Goal: Task Accomplishment & Management: Complete application form

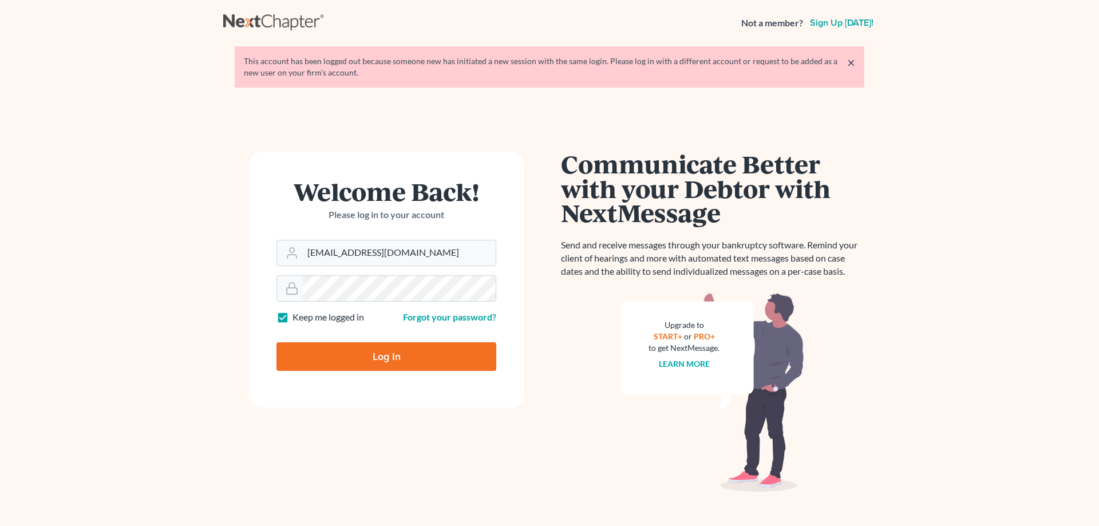
type input "Thinking..."
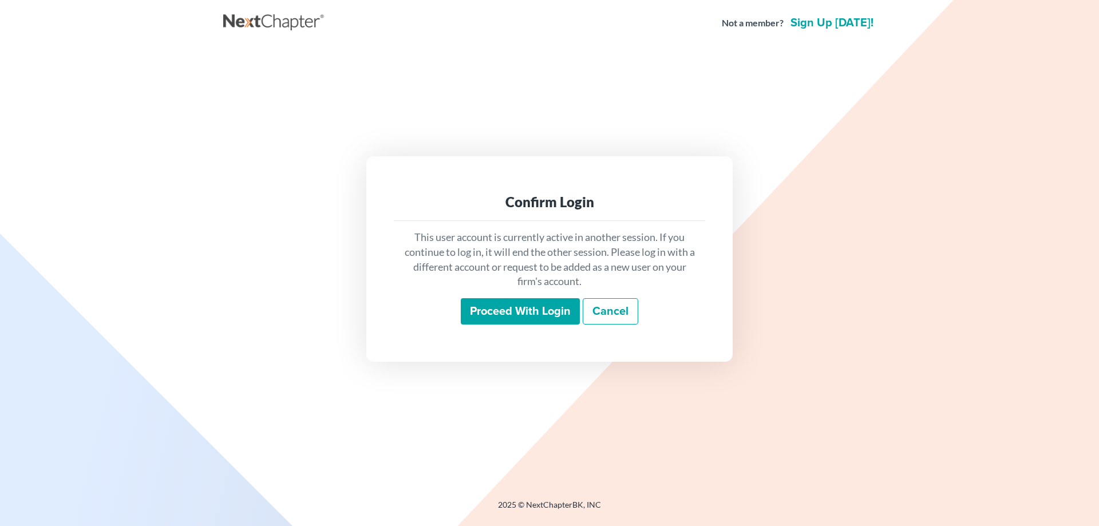
click at [545, 308] on input "Proceed with login" at bounding box center [520, 311] width 119 height 26
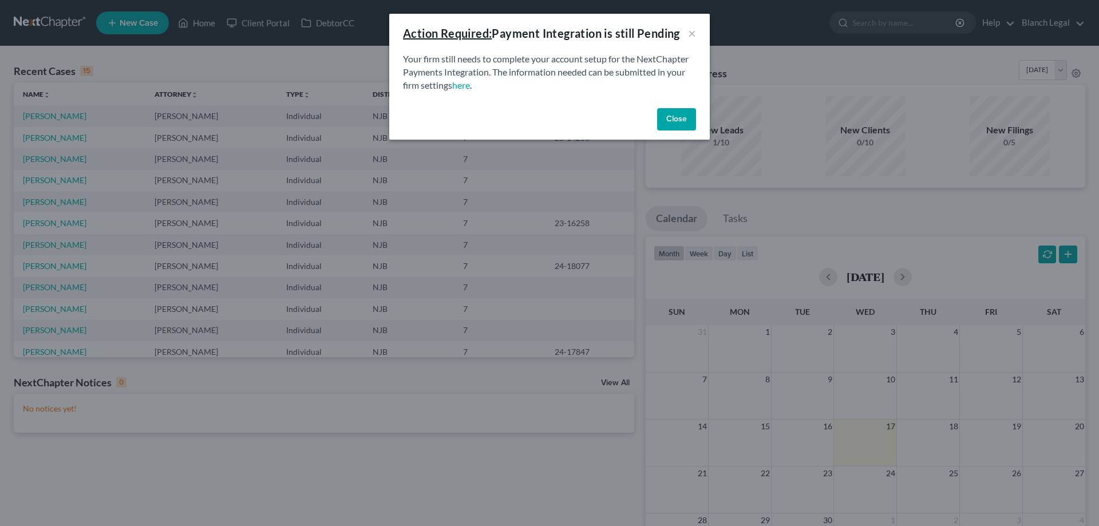
click at [667, 118] on button "Close" at bounding box center [676, 119] width 39 height 23
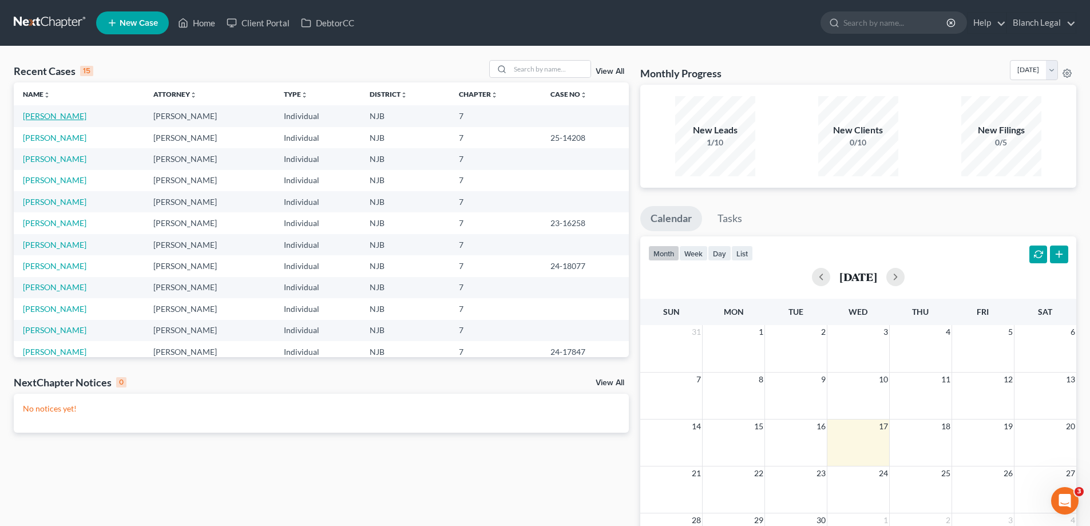
click at [38, 113] on link "Bonilla, Ubaldo" at bounding box center [55, 116] width 64 height 10
select select "10"
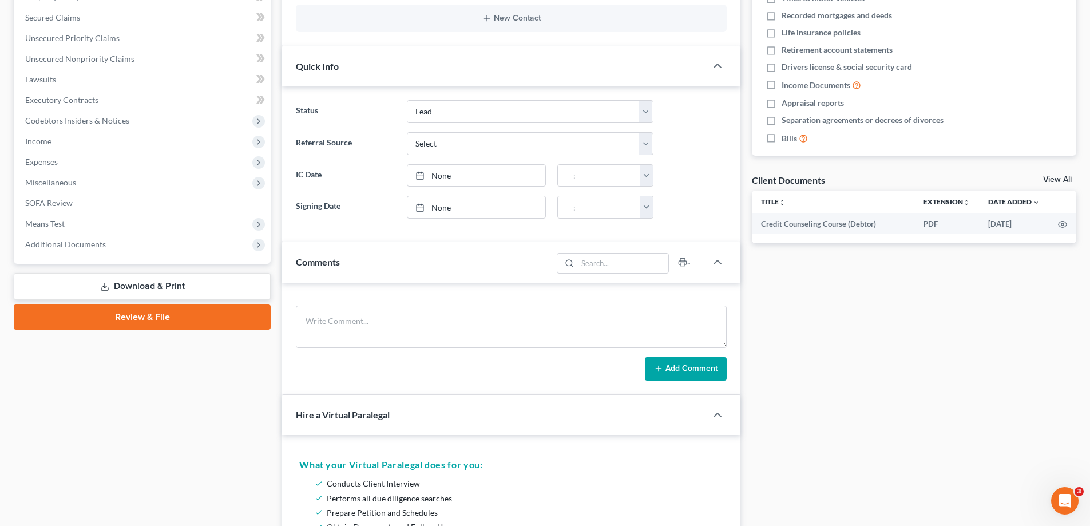
scroll to position [286, 0]
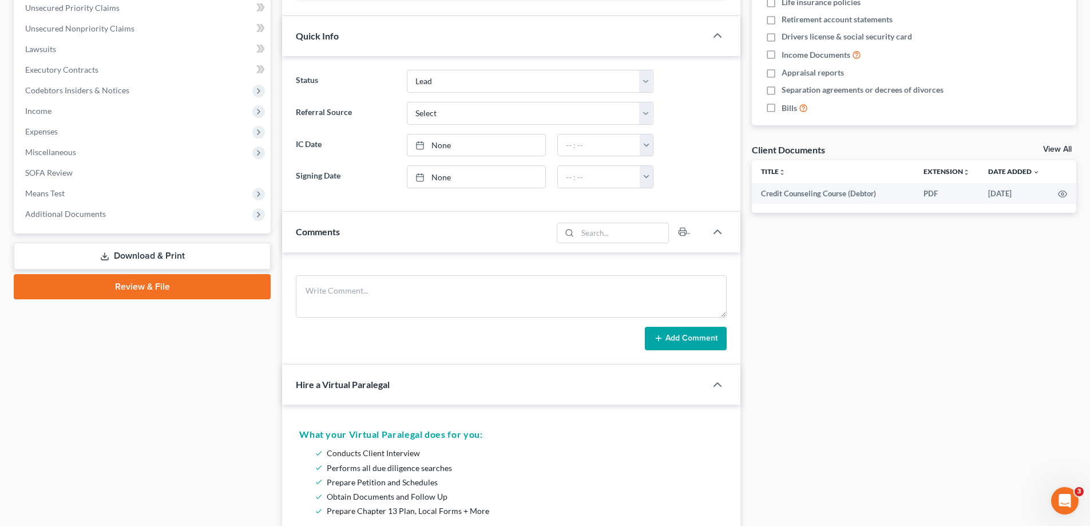
click at [152, 286] on link "Review & File" at bounding box center [142, 286] width 257 height 25
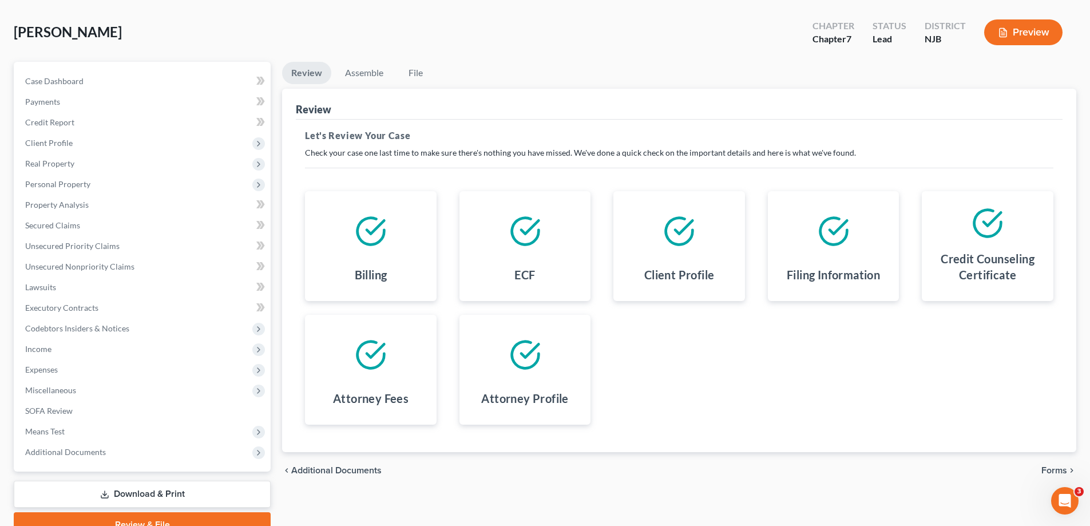
scroll to position [103, 0]
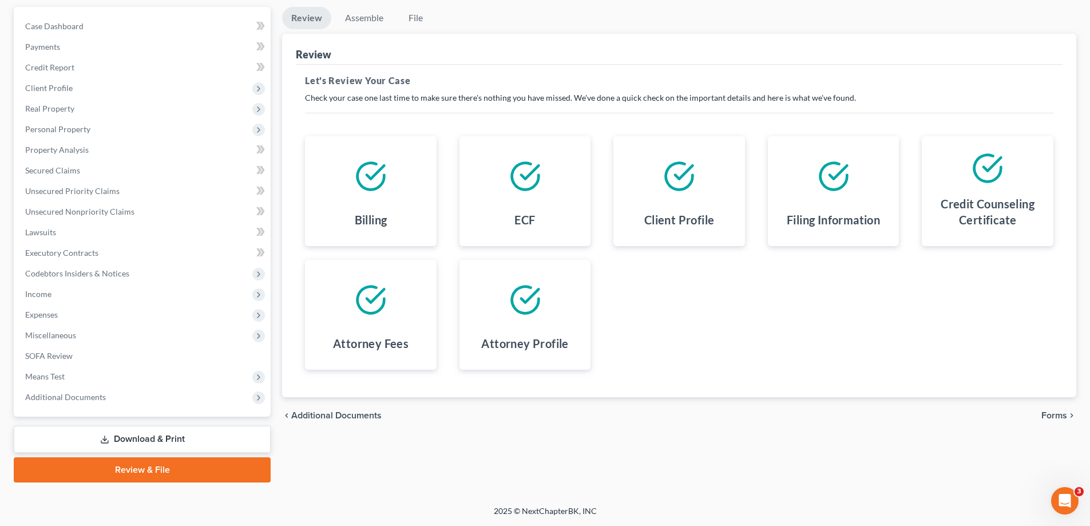
click at [1057, 415] on span "Forms" at bounding box center [1054, 415] width 26 height 9
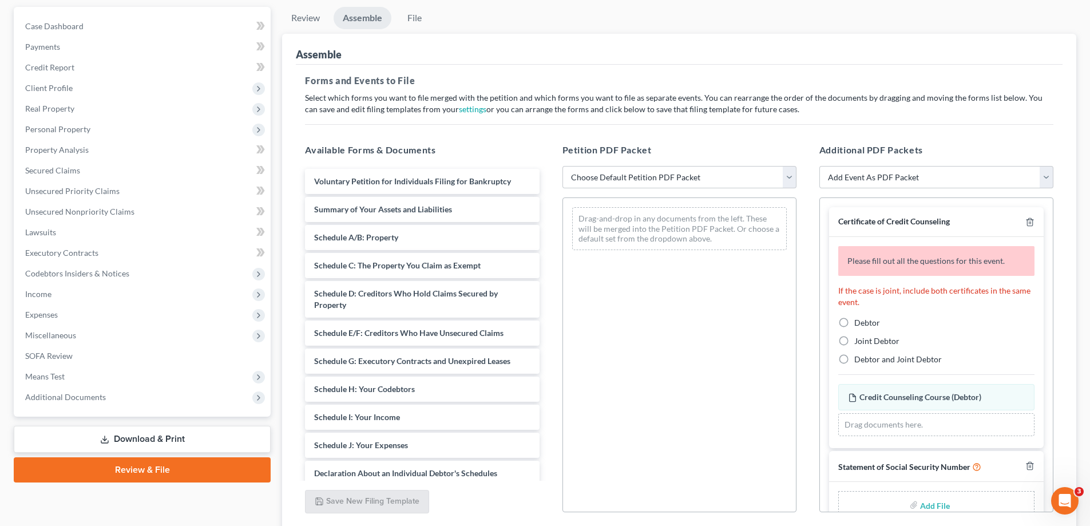
click at [854, 321] on label "Debtor" at bounding box center [867, 322] width 26 height 11
click at [859, 321] on input "Debtor" at bounding box center [862, 320] width 7 height 7
radio input "true"
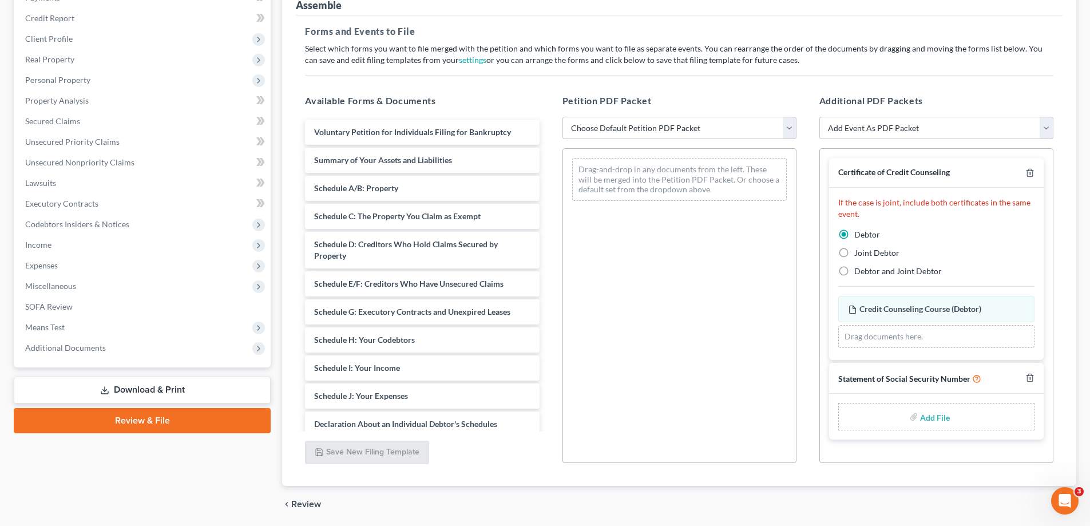
scroll to position [78, 0]
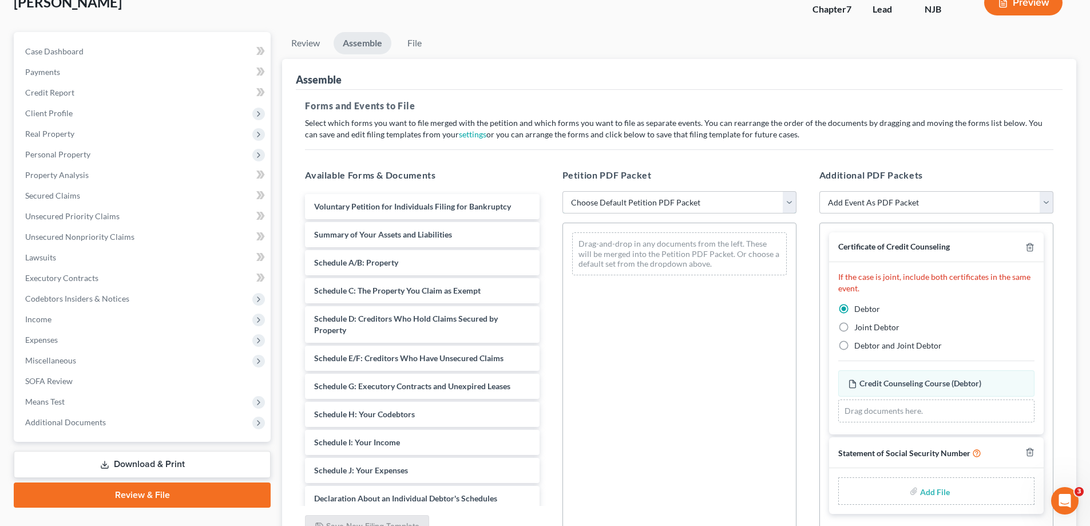
click at [783, 211] on select "Choose Default Petition PDF Packet Complete Bankruptcy Petition (all forms and …" at bounding box center [680, 202] width 234 height 23
select select "0"
click at [563, 191] on select "Choose Default Petition PDF Packet Complete Bankruptcy Petition (all forms and …" at bounding box center [680, 202] width 234 height 23
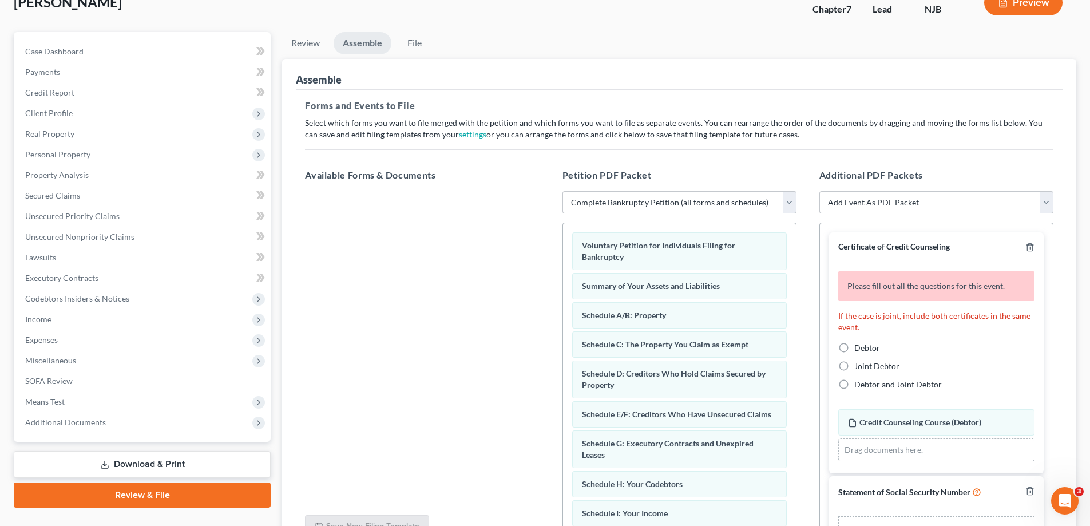
click at [854, 345] on label "Debtor" at bounding box center [867, 347] width 26 height 11
click at [859, 345] on input "Debtor" at bounding box center [862, 345] width 7 height 7
radio input "true"
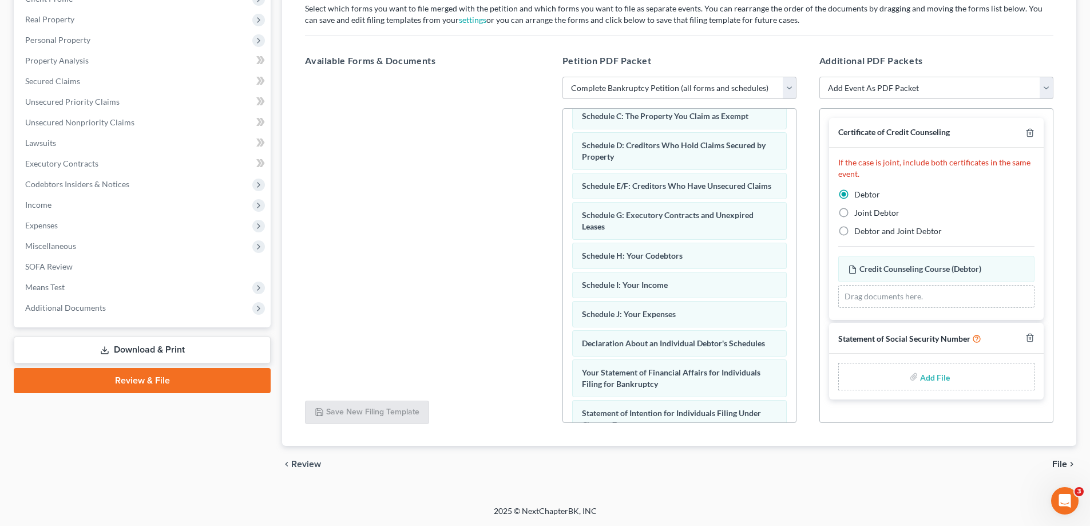
scroll to position [114, 0]
click at [1064, 467] on span "File" at bounding box center [1059, 464] width 15 height 9
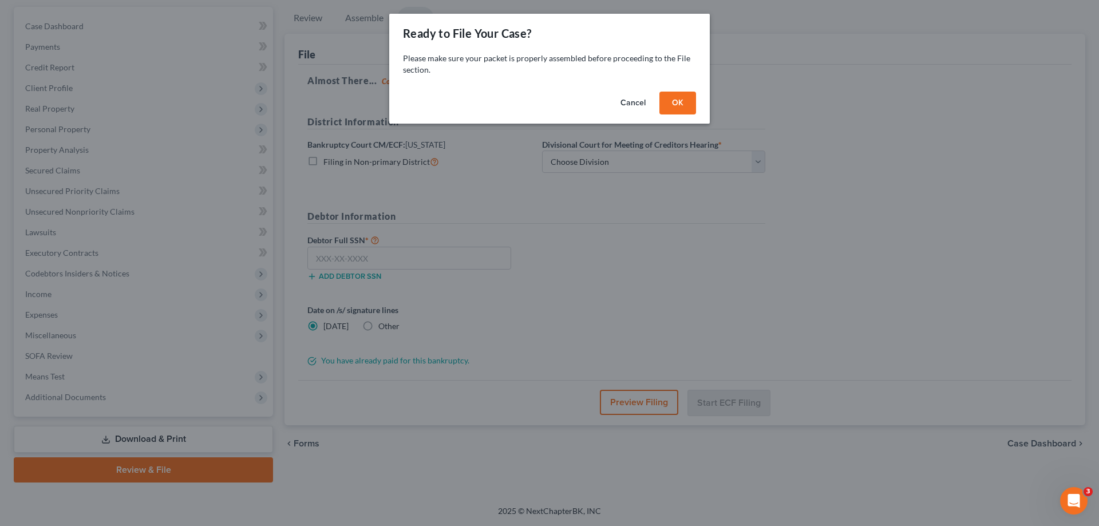
click at [686, 106] on button "OK" at bounding box center [677, 103] width 37 height 23
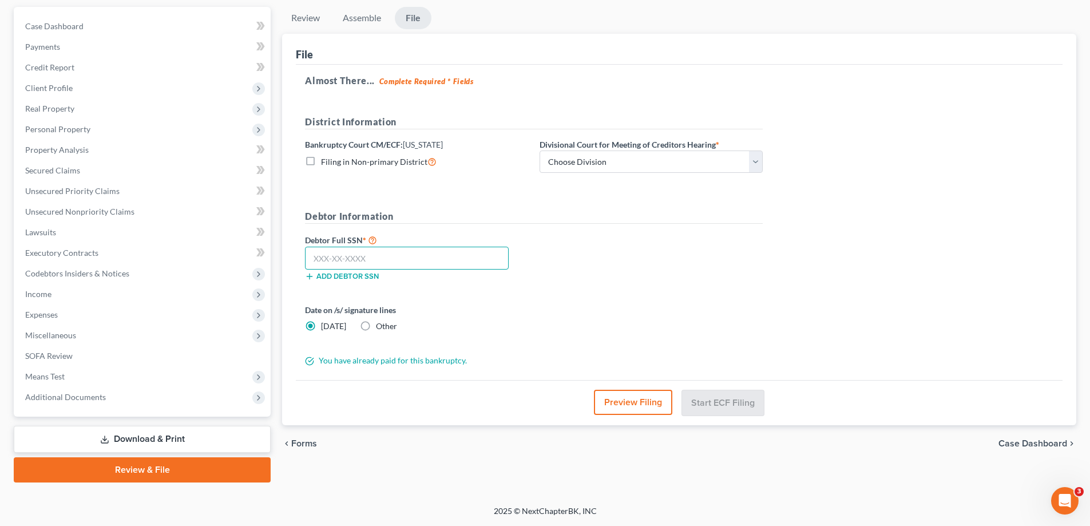
click at [379, 256] on input "text" at bounding box center [407, 258] width 204 height 23
click at [426, 264] on input "text" at bounding box center [407, 258] width 204 height 23
type input "142-06-0660"
click at [651, 407] on button "Preview Filing" at bounding box center [633, 402] width 78 height 25
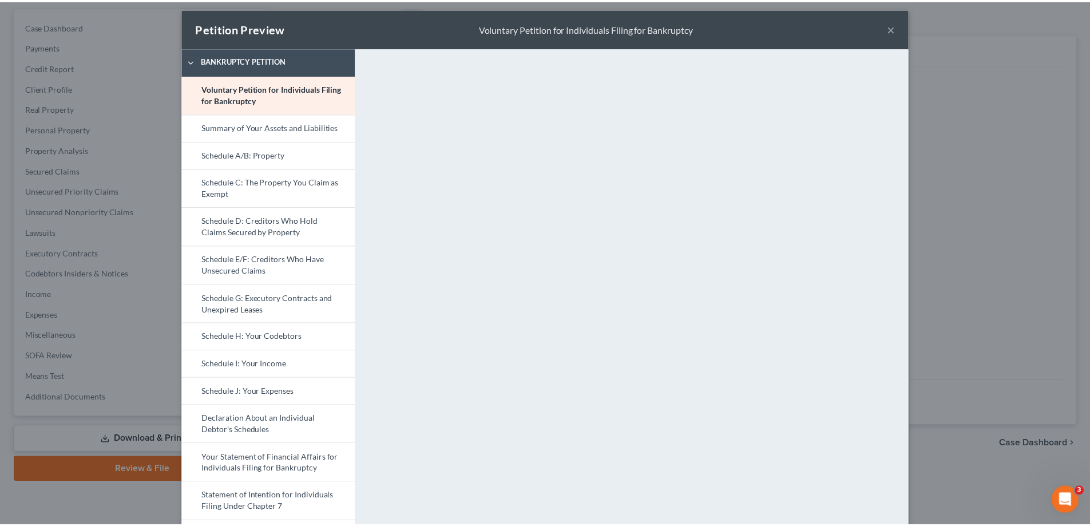
scroll to position [0, 0]
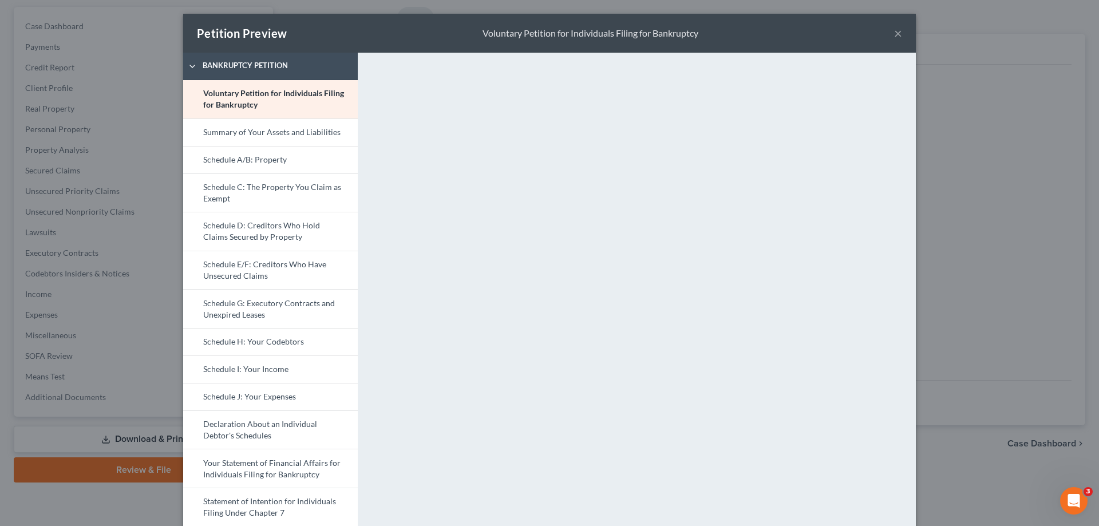
click at [894, 33] on button "×" at bounding box center [898, 33] width 8 height 14
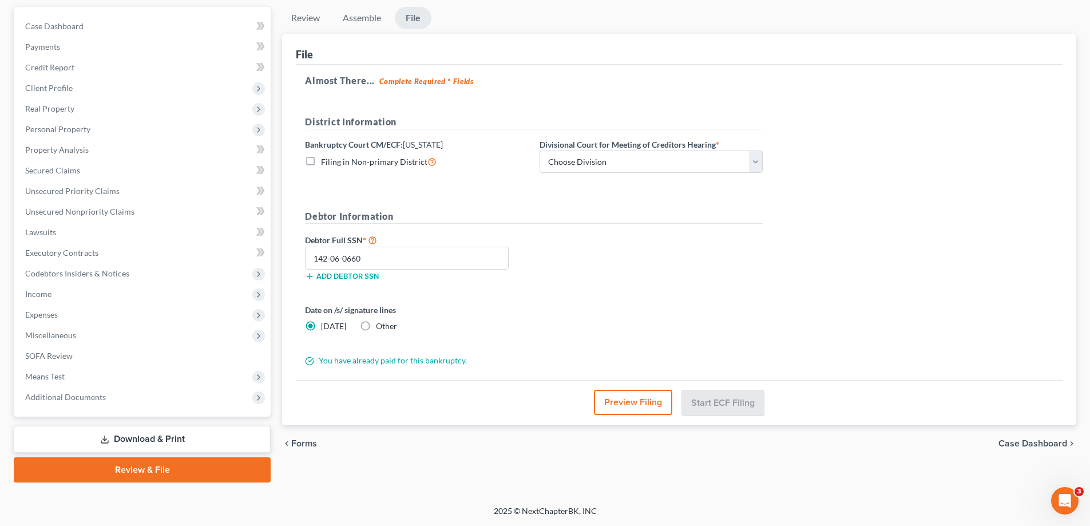
click at [1024, 442] on span "Case Dashboard" at bounding box center [1033, 443] width 69 height 9
select select "10"
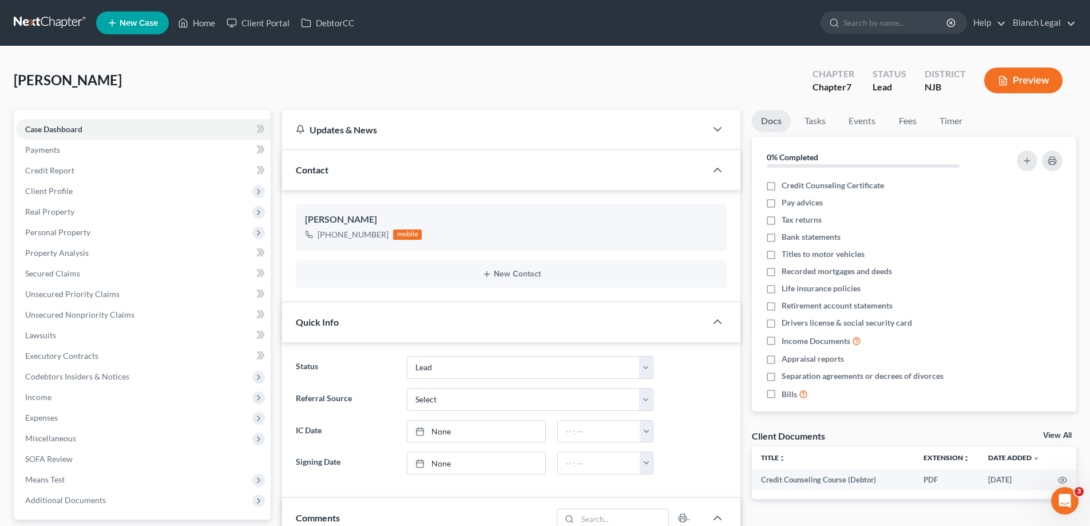
scroll to position [286, 0]
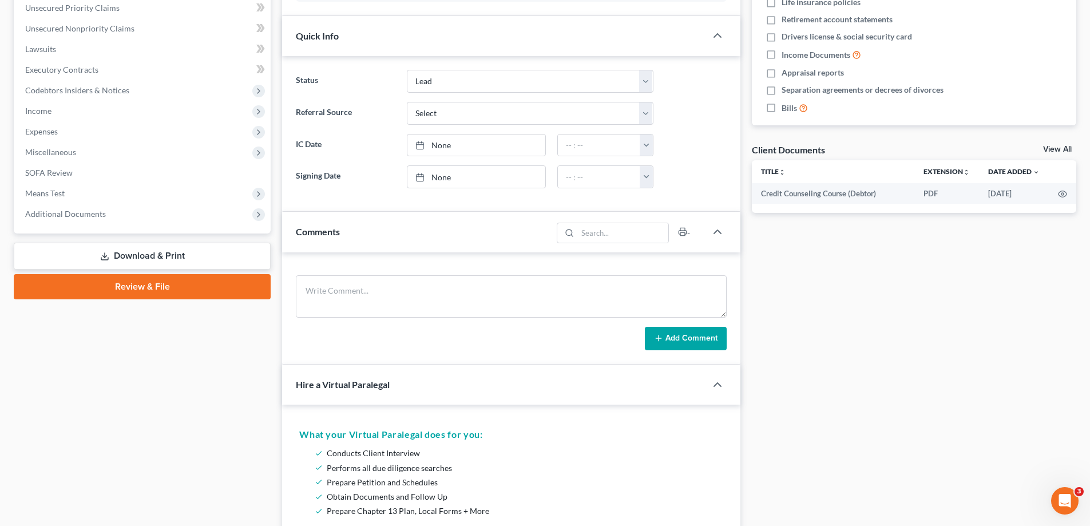
click at [140, 282] on link "Review & File" at bounding box center [142, 286] width 257 height 25
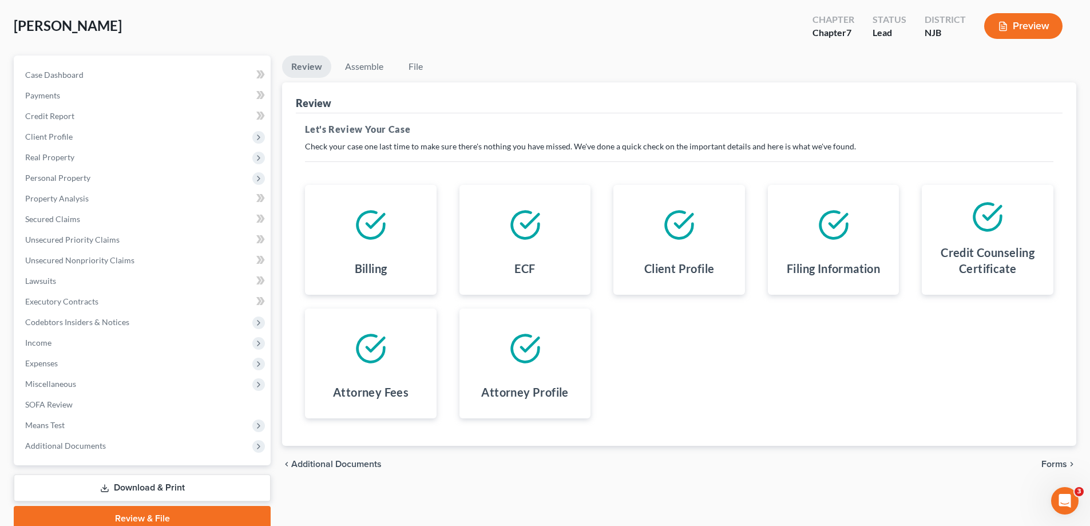
scroll to position [46, 0]
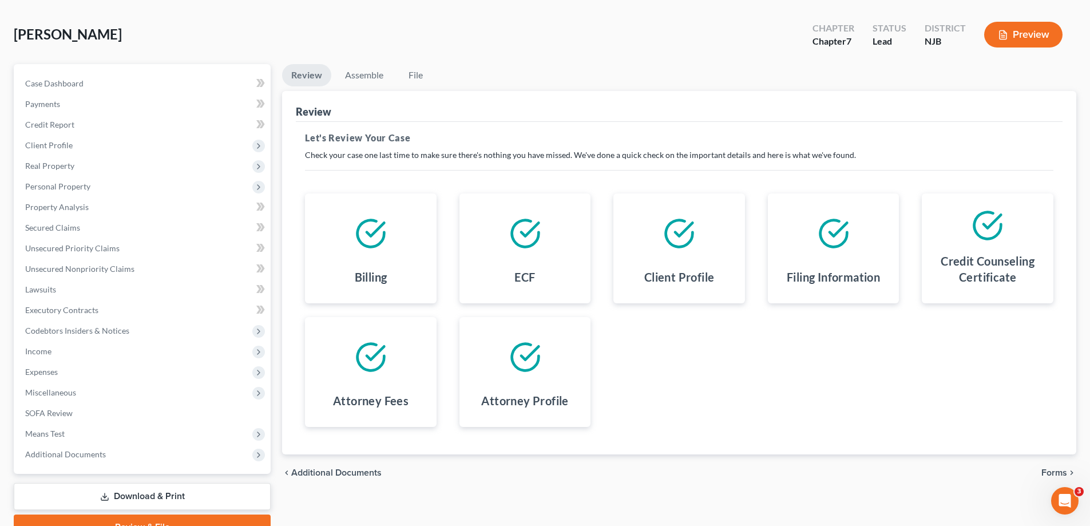
click at [1064, 473] on span "Forms" at bounding box center [1054, 472] width 26 height 9
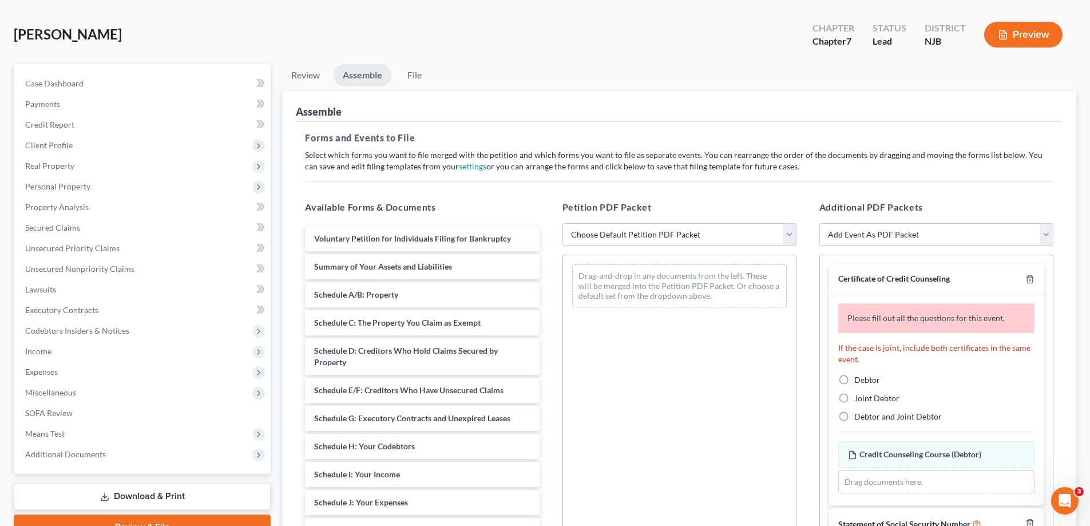
click at [793, 234] on select "Choose Default Petition PDF Packet Complete Bankruptcy Petition (all forms and …" at bounding box center [680, 234] width 234 height 23
select select "0"
click at [563, 223] on select "Choose Default Petition PDF Packet Complete Bankruptcy Petition (all forms and …" at bounding box center [680, 234] width 234 height 23
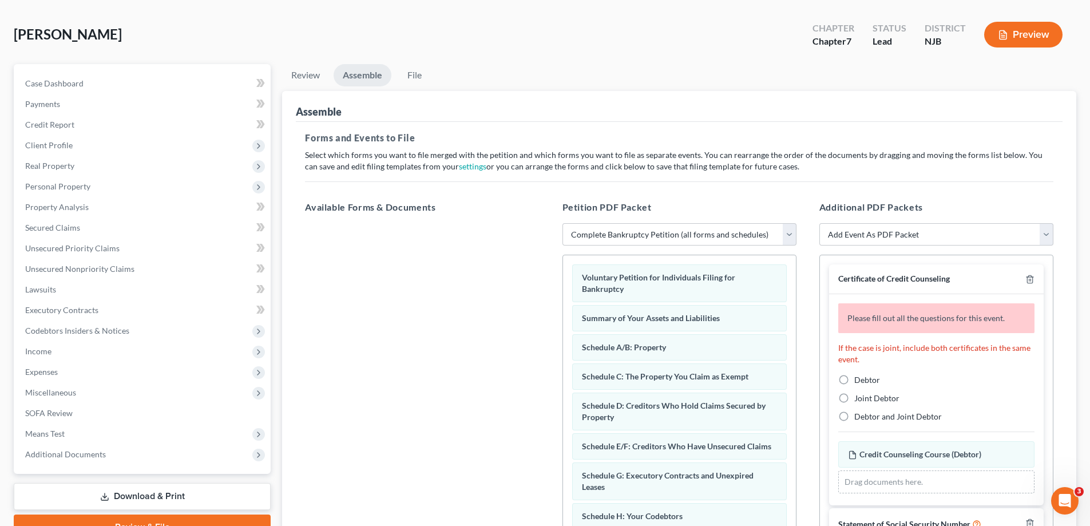
click at [854, 375] on label "Debtor" at bounding box center [867, 379] width 26 height 11
click at [859, 375] on input "Debtor" at bounding box center [862, 377] width 7 height 7
radio input "true"
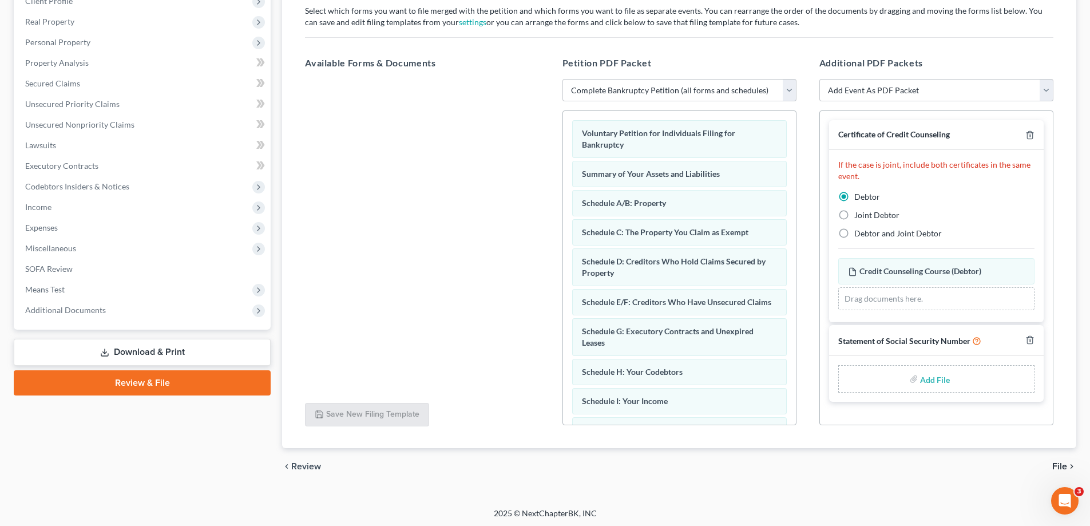
scroll to position [192, 0]
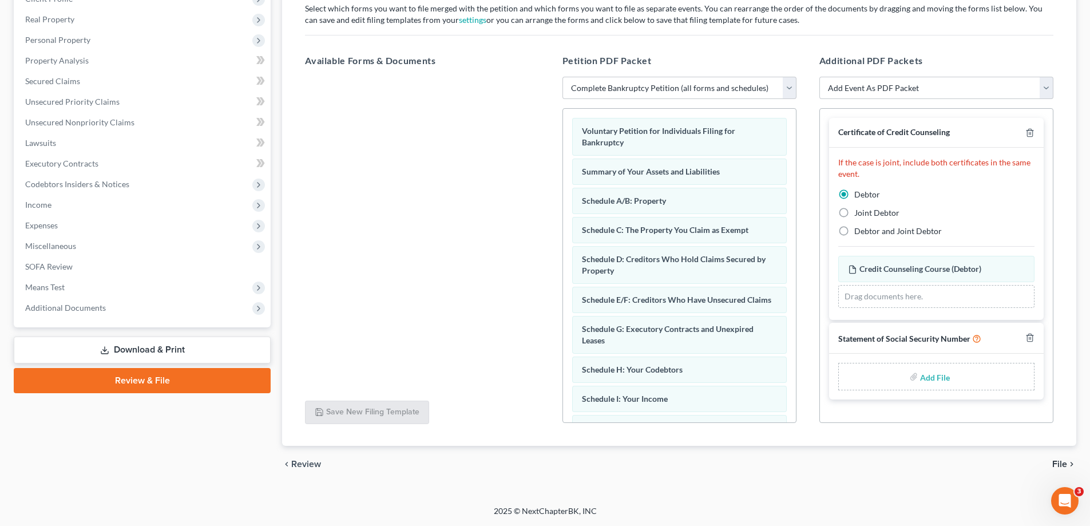
click at [935, 379] on input "file" at bounding box center [933, 376] width 27 height 21
click at [931, 373] on input "file" at bounding box center [933, 376] width 27 height 21
type input "C:\fakepath\8df30031-11c6-4477-b695-f60f63125673.pdf"
click at [1057, 466] on span "File" at bounding box center [1059, 464] width 15 height 9
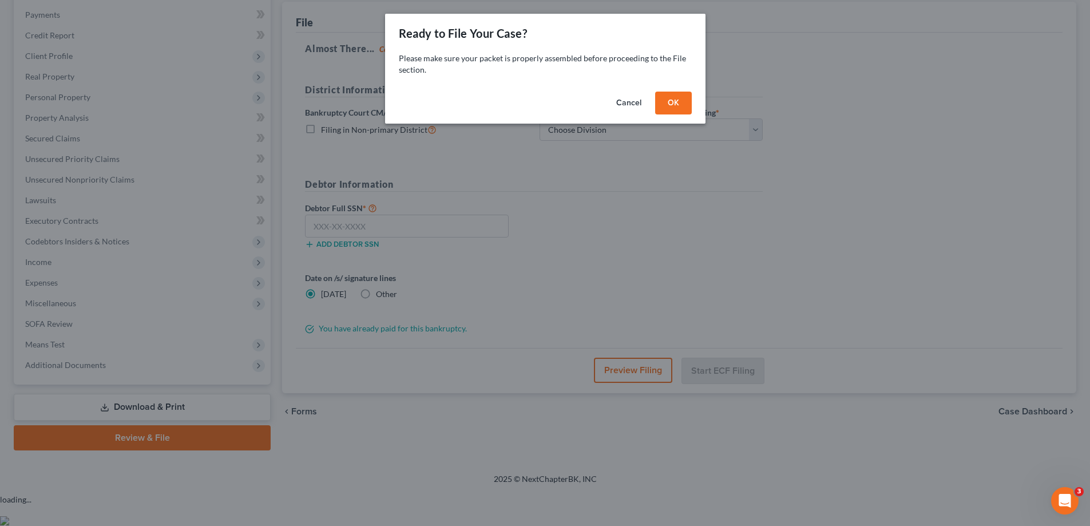
scroll to position [103, 0]
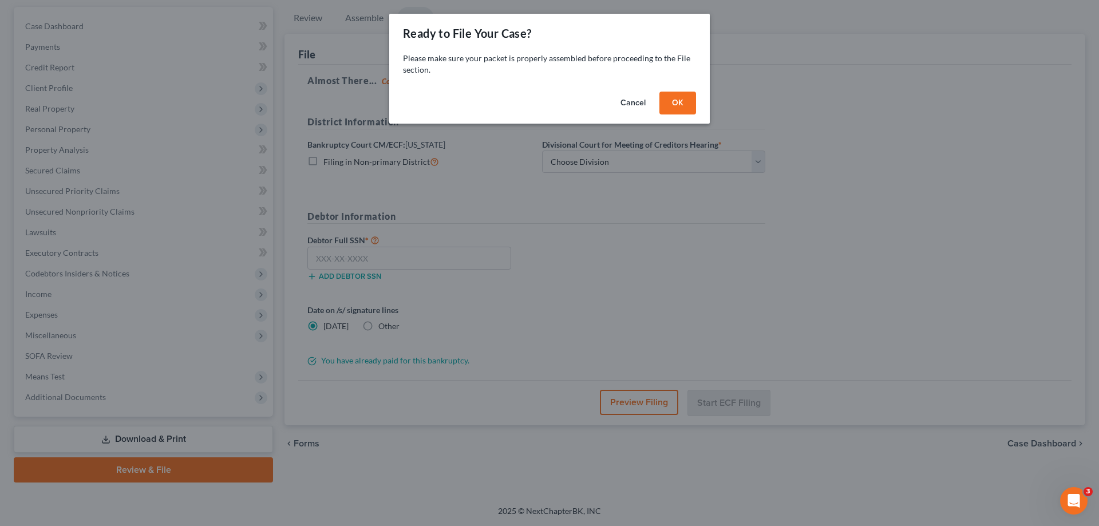
click at [667, 103] on button "OK" at bounding box center [677, 103] width 37 height 23
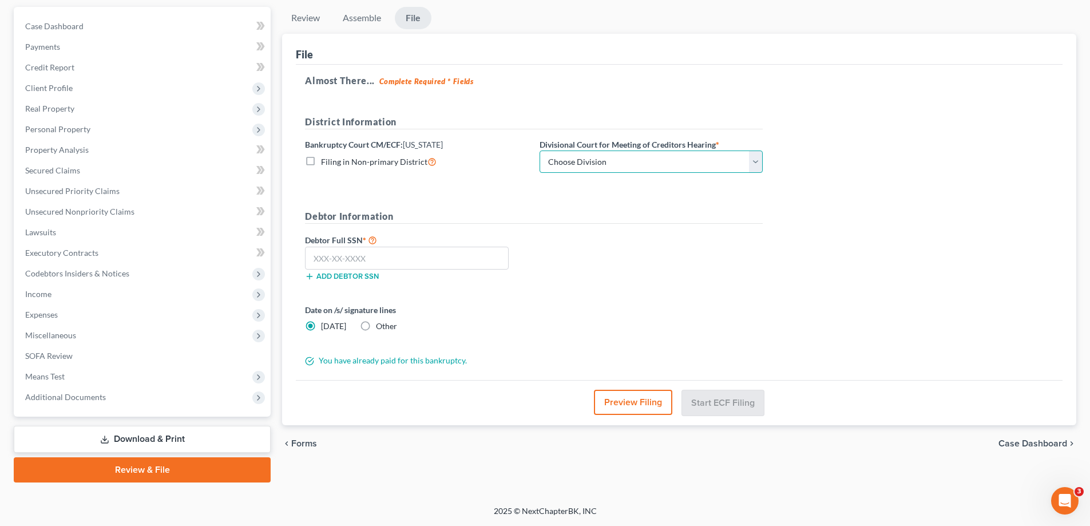
click at [761, 167] on select "Choose Division Camden Camden/Trenton Newark Trenton" at bounding box center [651, 161] width 223 height 23
select select "2"
click at [540, 150] on select "Choose Division Camden Camden/Trenton Newark Trenton" at bounding box center [651, 161] width 223 height 23
click at [392, 260] on input "text" at bounding box center [407, 258] width 204 height 23
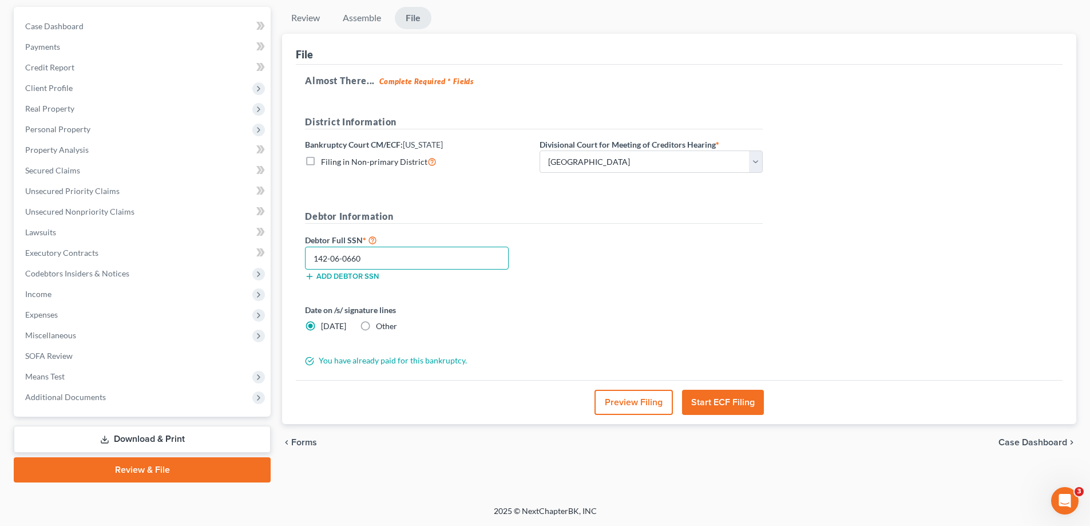
type input "142-06-0660"
click at [744, 402] on button "Start ECF Filing" at bounding box center [723, 402] width 82 height 25
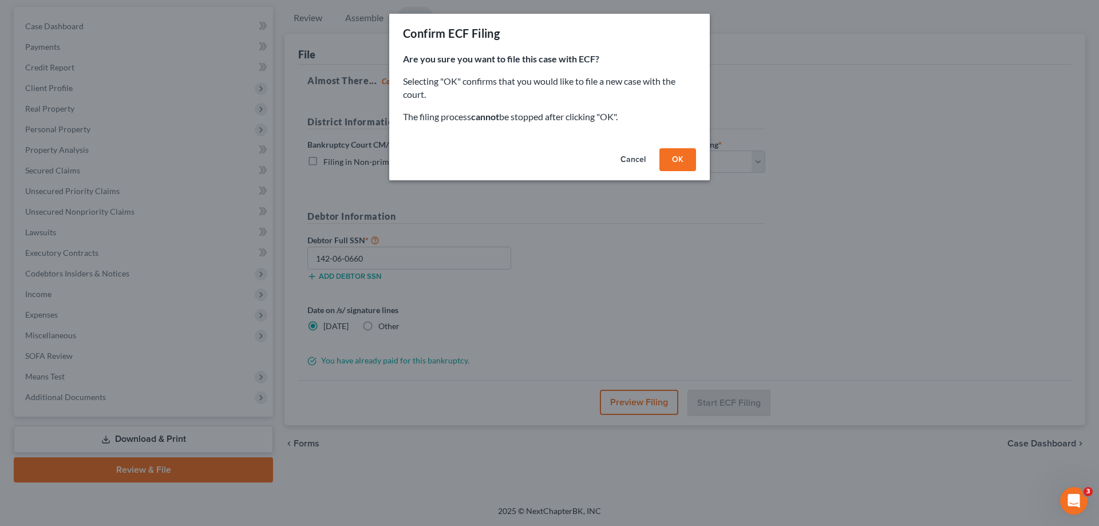
click at [676, 159] on button "OK" at bounding box center [677, 159] width 37 height 23
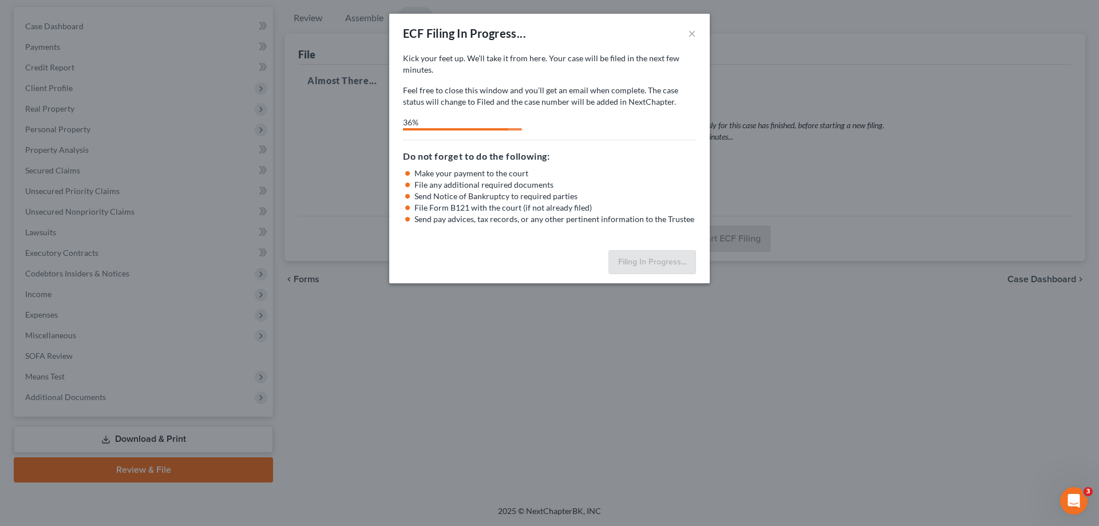
select select "2"
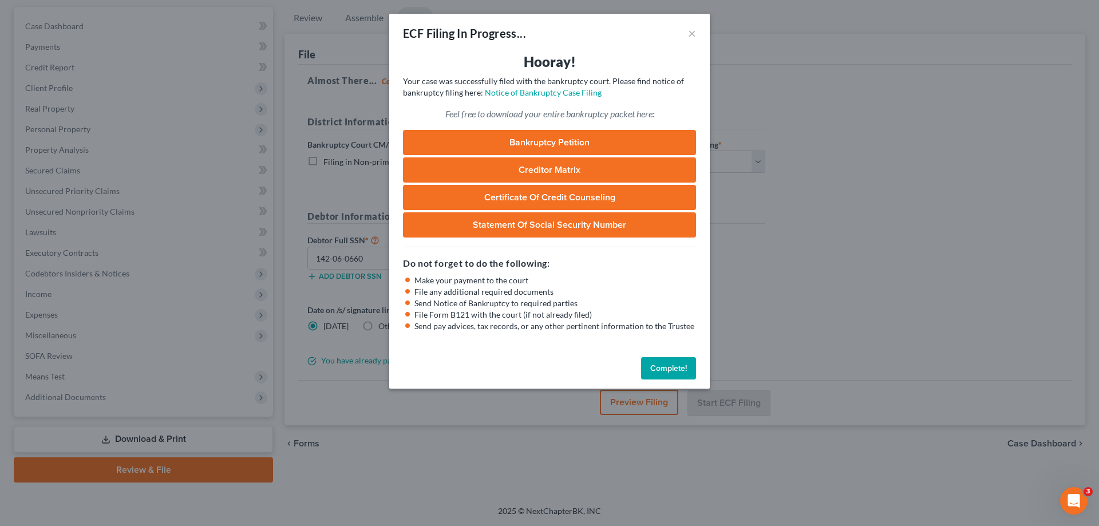
click at [663, 371] on button "Complete!" at bounding box center [668, 368] width 55 height 23
